Goal: Navigation & Orientation: Find specific page/section

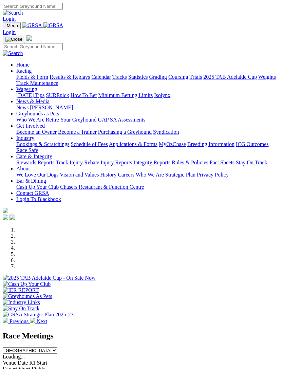
click at [32, 72] on link "Racing" at bounding box center [23, 71] width 15 height 6
click at [91, 80] on link "Calendar" at bounding box center [101, 77] width 20 height 6
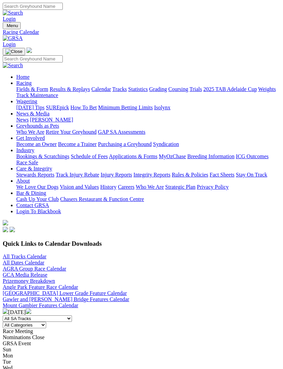
click at [31, 308] on img at bounding box center [28, 310] width 5 height 5
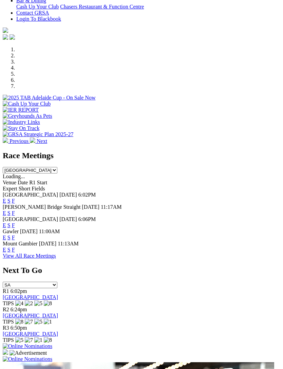
scroll to position [227, 0]
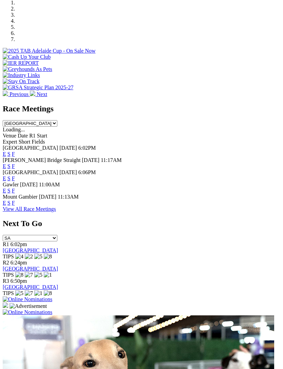
click at [52, 309] on img at bounding box center [28, 312] width 50 height 6
